Goal: Navigation & Orientation: Find specific page/section

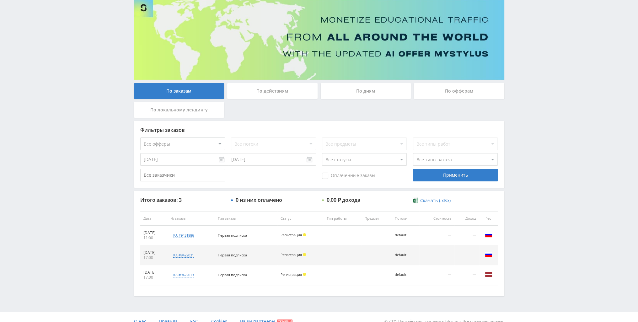
scroll to position [54, 0]
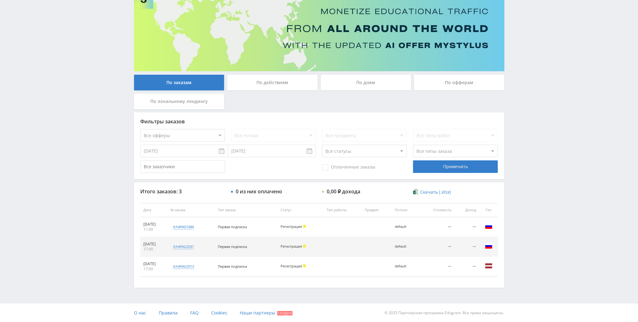
click at [293, 77] on div "По действиям" at bounding box center [272, 83] width 90 height 16
click at [0, 0] on input "По действиям" at bounding box center [0, 0] width 0 height 0
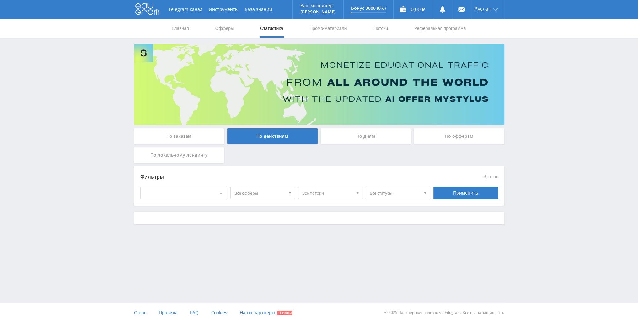
scroll to position [0, 0]
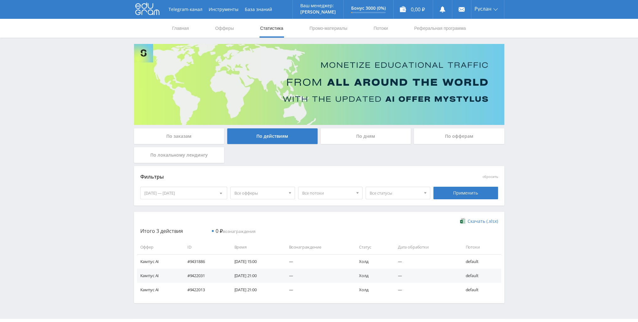
click at [355, 134] on div "По дням" at bounding box center [366, 136] width 90 height 16
click at [0, 0] on input "По дням" at bounding box center [0, 0] width 0 height 0
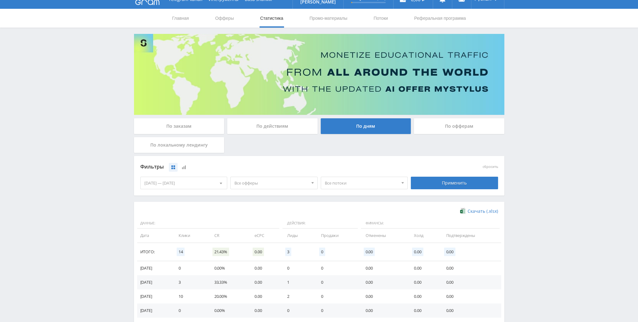
scroll to position [31, 0]
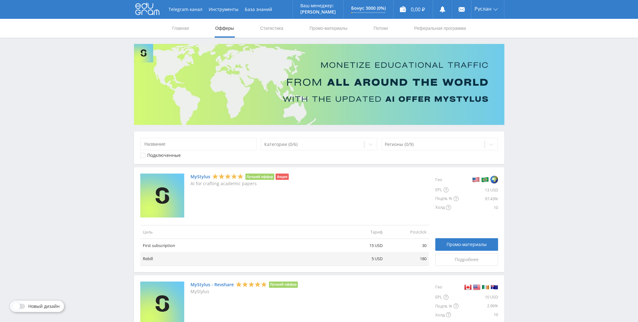
click at [287, 29] on nav "Главная Офферы Статистика Промо-материалы Потоки Реферальная программа" at bounding box center [319, 28] width 295 height 19
click at [282, 28] on link "Статистика" at bounding box center [272, 28] width 24 height 19
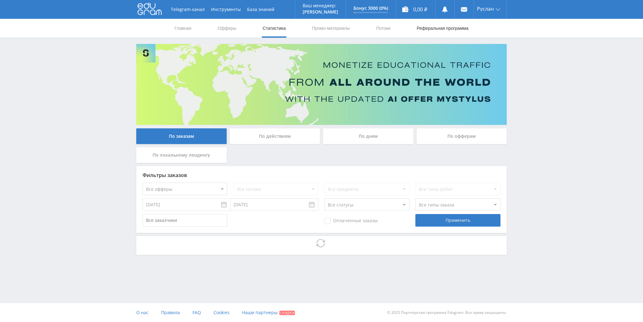
click at [450, 32] on link "Реферальная программа" at bounding box center [442, 28] width 53 height 19
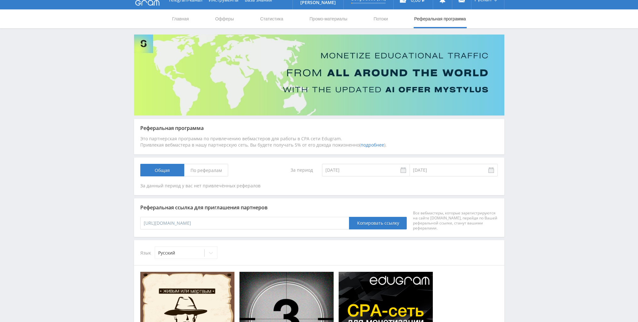
scroll to position [10, 0]
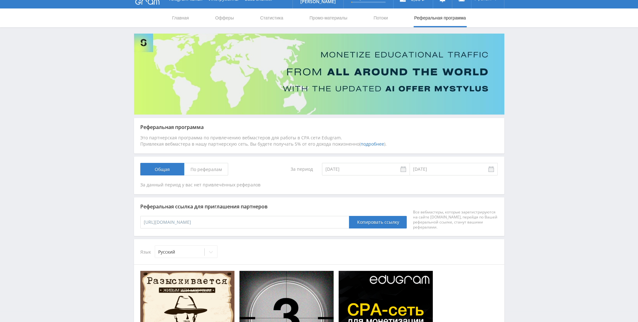
click at [291, 16] on nav "Главная Офферы Статистика Промо-материалы Потоки Реферальная программа" at bounding box center [319, 17] width 295 height 19
click at [287, 16] on nav "Главная Офферы Статистика Промо-материалы Потоки Реферальная программа" at bounding box center [319, 17] width 295 height 19
click at [284, 15] on nav "Главная Офферы Статистика Промо-материалы Потоки Реферальная программа" at bounding box center [319, 17] width 295 height 19
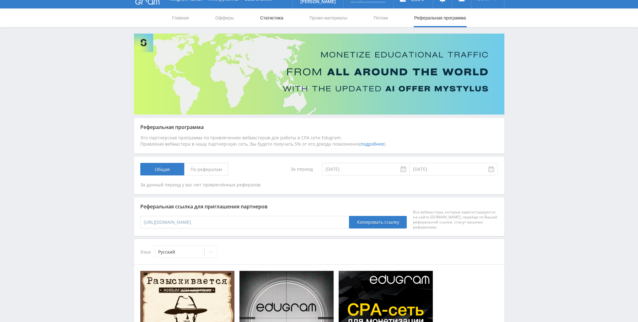
click at [281, 17] on link "Статистика" at bounding box center [272, 17] width 24 height 19
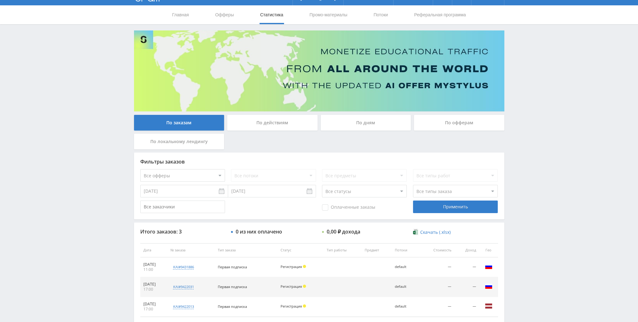
scroll to position [54, 0]
